Goal: Task Accomplishment & Management: Complete application form

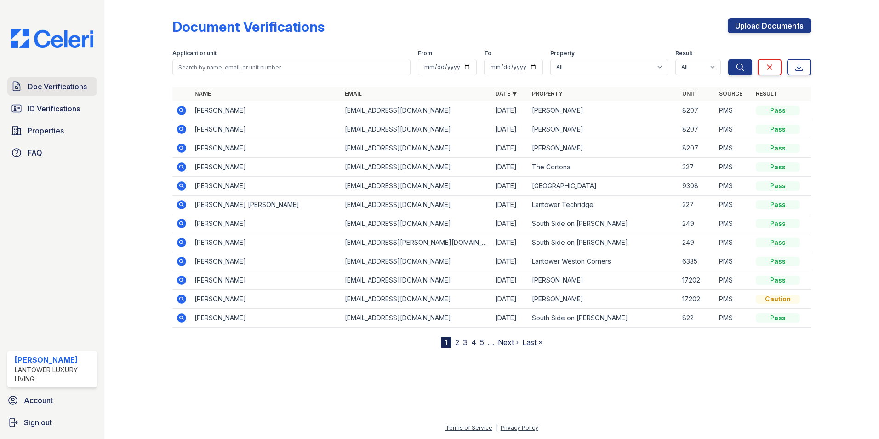
click at [47, 87] on span "Doc Verifications" at bounding box center [57, 86] width 59 height 11
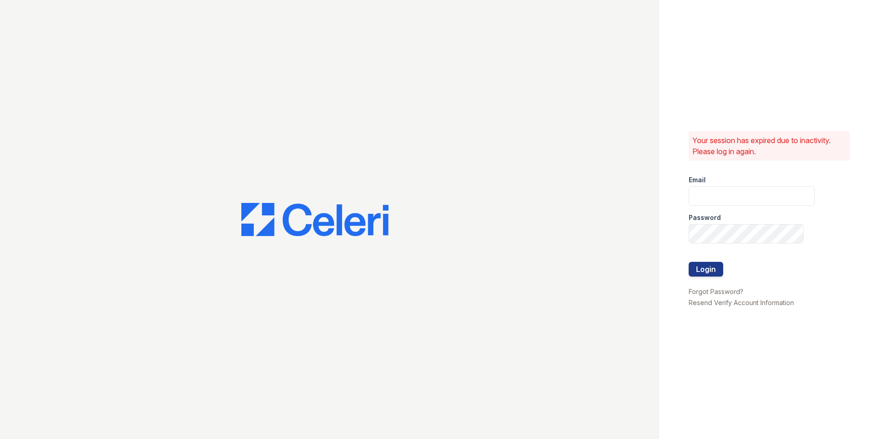
type input "[EMAIL_ADDRESS][DOMAIN_NAME]"
click at [707, 271] on button "Login" at bounding box center [706, 269] width 34 height 15
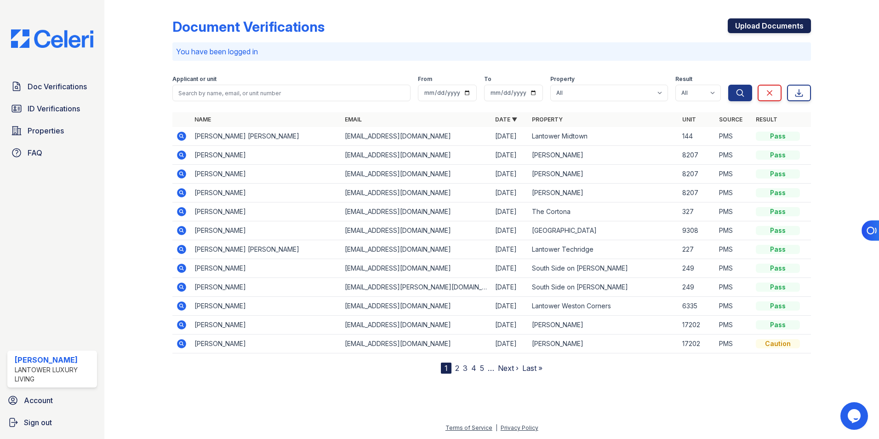
click at [752, 28] on link "Upload Documents" at bounding box center [769, 25] width 83 height 15
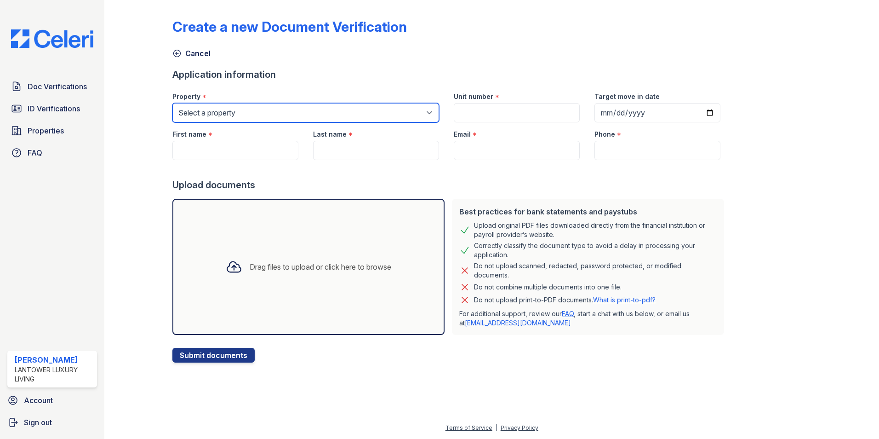
drag, startPoint x: 241, startPoint y: 114, endPoint x: 241, endPoint y: 122, distance: 7.4
click at [241, 114] on select "Select a property Lantower Ambrosio Lantower Asturia Lantower Brandon Crossroad…" at bounding box center [305, 112] width 267 height 19
select select "4684"
click at [172, 103] on select "Select a property Lantower Ambrosio Lantower Asturia Lantower Brandon Crossroad…" at bounding box center [305, 112] width 267 height 19
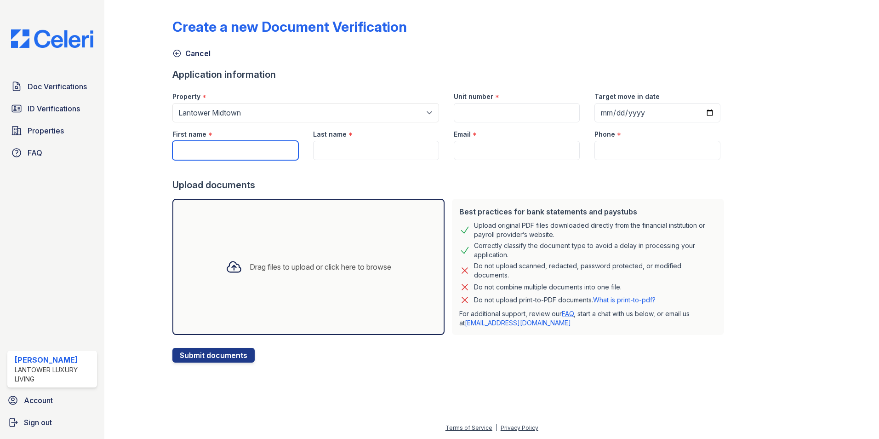
click at [232, 151] on input "First name" at bounding box center [235, 150] width 126 height 19
type input "Kenneth"
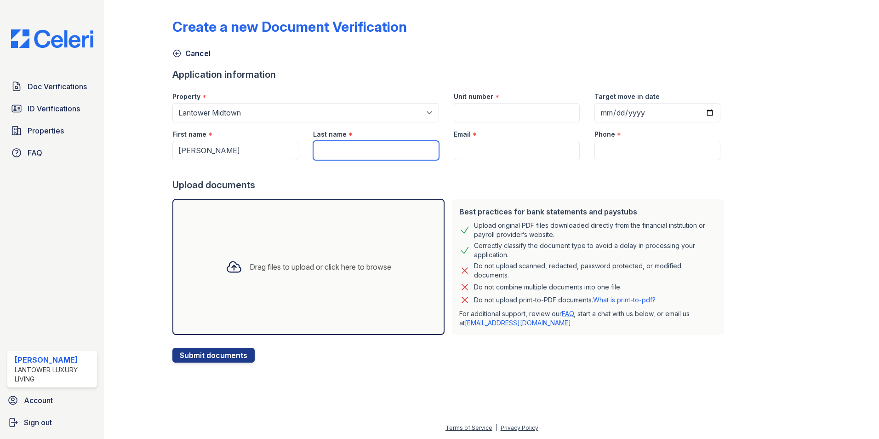
click at [327, 149] on input "Last name" at bounding box center [376, 150] width 126 height 19
type input "Azueker"
paste input "enifome.kenneth@hotmail.com"
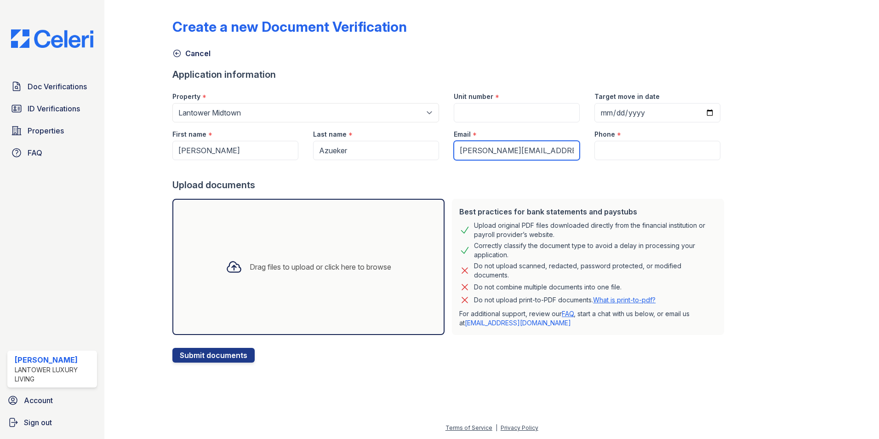
type input "enifome.kenneth@hotmail.com"
click at [342, 150] on input "Azueker" at bounding box center [376, 150] width 126 height 19
type input "Azuekor"
click at [616, 152] on input "Phone" at bounding box center [657, 150] width 126 height 19
paste input "(407) 633-9496"
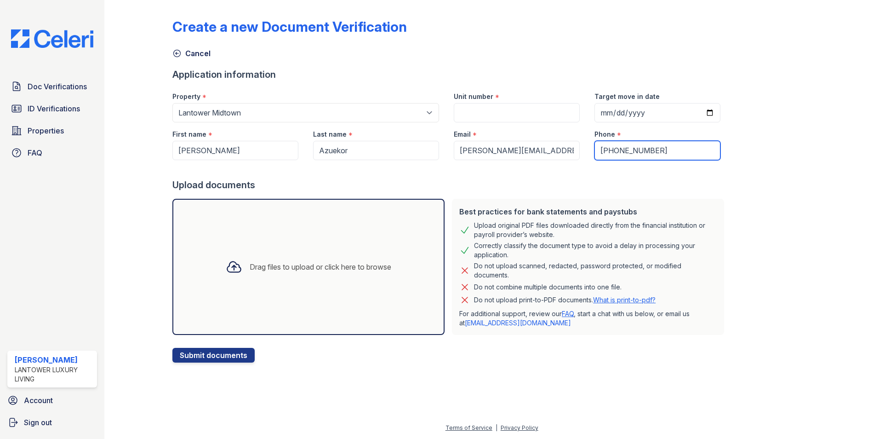
type input "(407) 633-9496"
click at [468, 108] on input "Unit number" at bounding box center [517, 112] width 126 height 19
type input "1-431"
click at [316, 270] on div "Drag files to upload or click here to browse" at bounding box center [321, 266] width 142 height 11
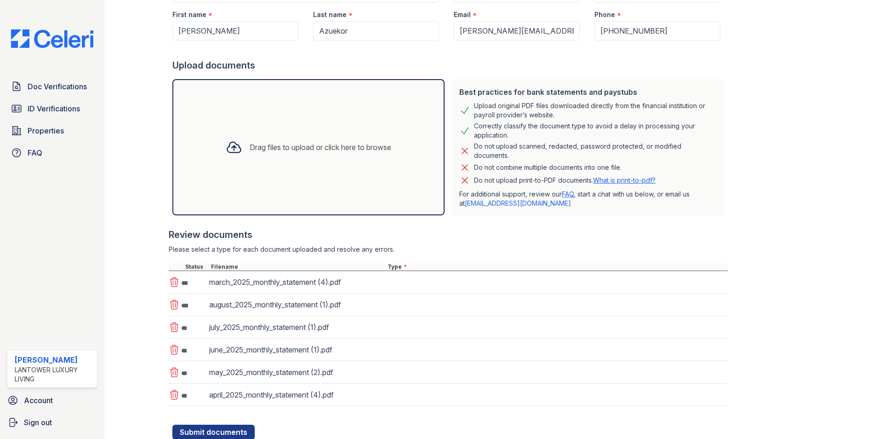
scroll to position [151, 0]
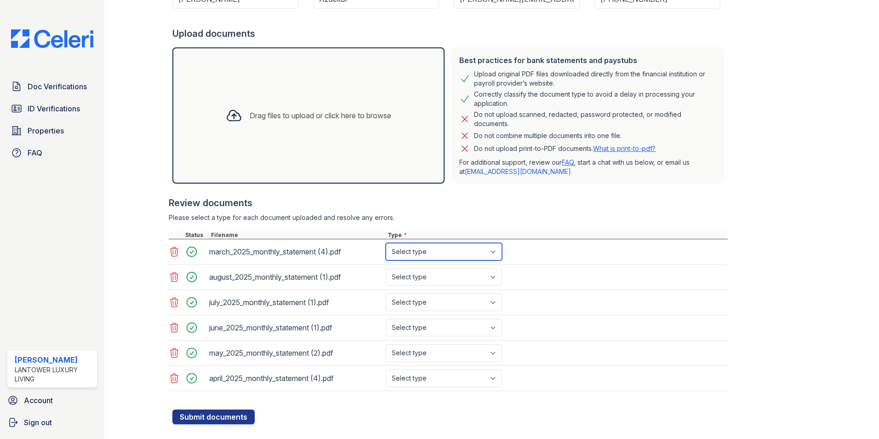
drag, startPoint x: 442, startPoint y: 252, endPoint x: 441, endPoint y: 258, distance: 6.1
click at [442, 252] on select "Select type Paystub Bank Statement Offer Letter Tax Documents Benefit Award Let…" at bounding box center [444, 251] width 116 height 17
select select "bank_statement"
click at [386, 243] on select "Select type Paystub Bank Statement Offer Letter Tax Documents Benefit Award Let…" at bounding box center [444, 251] width 116 height 17
drag, startPoint x: 433, startPoint y: 274, endPoint x: 435, endPoint y: 284, distance: 9.8
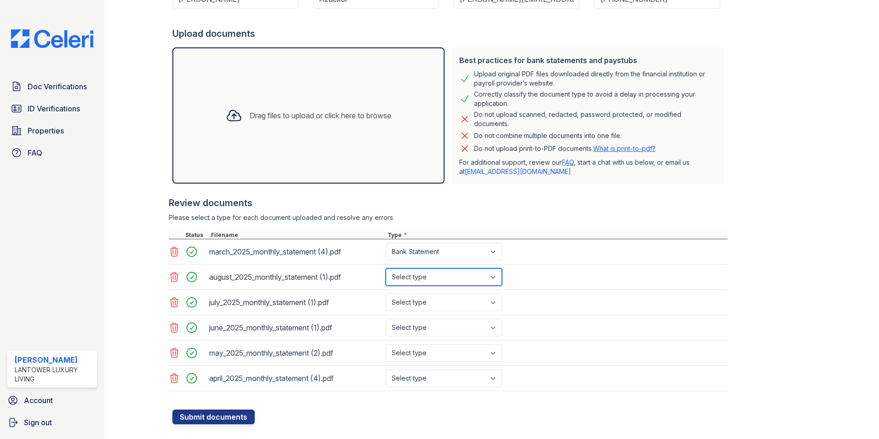
click at [433, 274] on select "Select type Paystub Bank Statement Offer Letter Tax Documents Benefit Award Let…" at bounding box center [444, 276] width 116 height 17
select select "bank_statement"
click at [386, 268] on select "Select type Paystub Bank Statement Offer Letter Tax Documents Benefit Award Let…" at bounding box center [444, 276] width 116 height 17
click at [433, 298] on select "Select type Paystub Bank Statement Offer Letter Tax Documents Benefit Award Let…" at bounding box center [444, 301] width 116 height 17
select select "bank_statement"
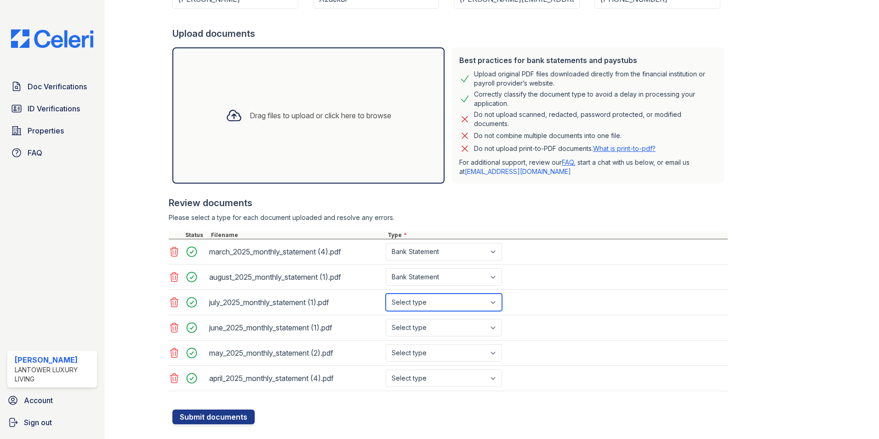
click at [386, 293] on select "Select type Paystub Bank Statement Offer Letter Tax Documents Benefit Award Let…" at bounding box center [444, 301] width 116 height 17
click at [438, 322] on select "Select type Paystub Bank Statement Offer Letter Tax Documents Benefit Award Let…" at bounding box center [444, 327] width 116 height 17
select select "bank_statement"
click at [386, 319] on select "Select type Paystub Bank Statement Offer Letter Tax Documents Benefit Award Let…" at bounding box center [444, 327] width 116 height 17
click at [437, 350] on select "Select type Paystub Bank Statement Offer Letter Tax Documents Benefit Award Let…" at bounding box center [444, 352] width 116 height 17
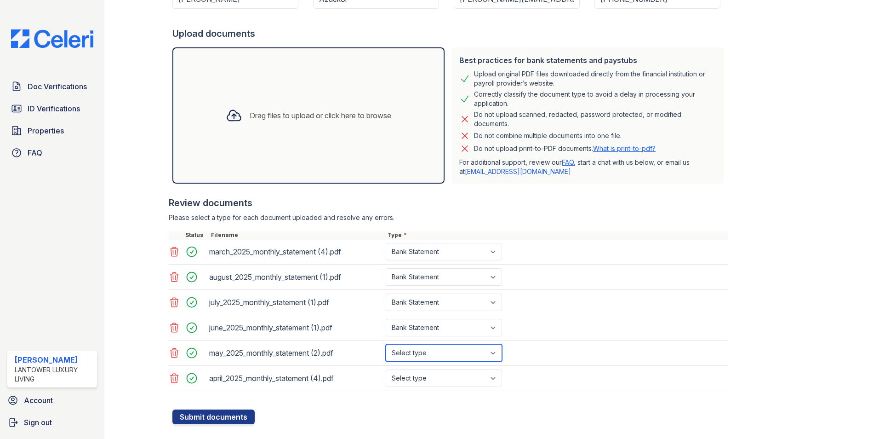
select select "bank_statement"
click at [386, 344] on select "Select type Paystub Bank Statement Offer Letter Tax Documents Benefit Award Let…" at bounding box center [444, 352] width 116 height 17
drag, startPoint x: 436, startPoint y: 379, endPoint x: 437, endPoint y: 368, distance: 11.5
click at [436, 379] on select "Select type Paystub Bank Statement Offer Letter Tax Documents Benefit Award Let…" at bounding box center [444, 377] width 116 height 17
select select "bank_statement"
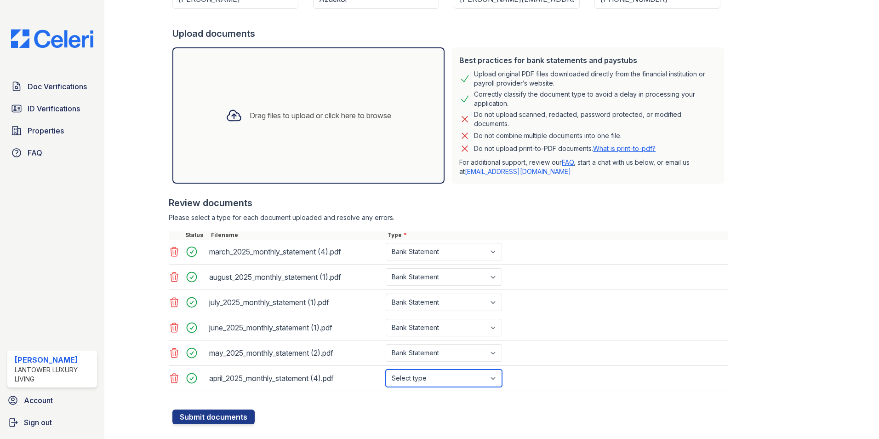
click at [386, 369] on select "Select type Paystub Bank Statement Offer Letter Tax Documents Benefit Award Let…" at bounding box center [444, 377] width 116 height 17
click at [230, 417] on button "Submit documents" at bounding box center [213, 416] width 82 height 15
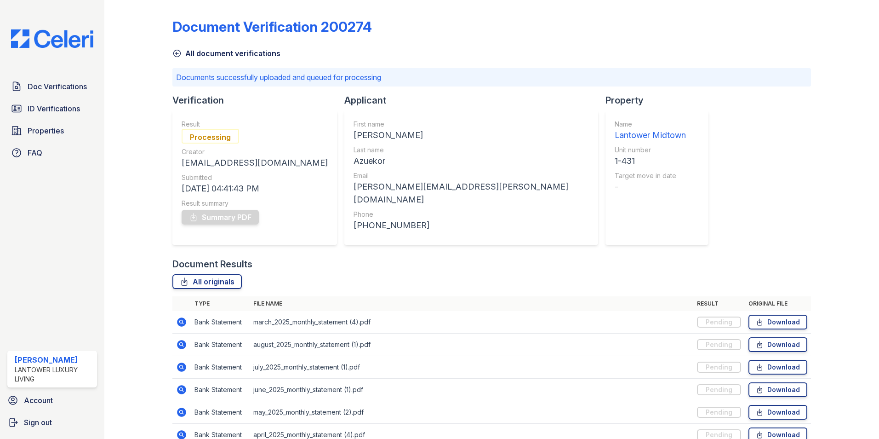
click at [128, 226] on div at bounding box center [145, 229] width 53 height 451
click at [239, 219] on link "Summary PDF" at bounding box center [220, 217] width 77 height 15
click at [39, 83] on span "Doc Verifications" at bounding box center [57, 86] width 59 height 11
